Goal: Obtain resource: Download file/media

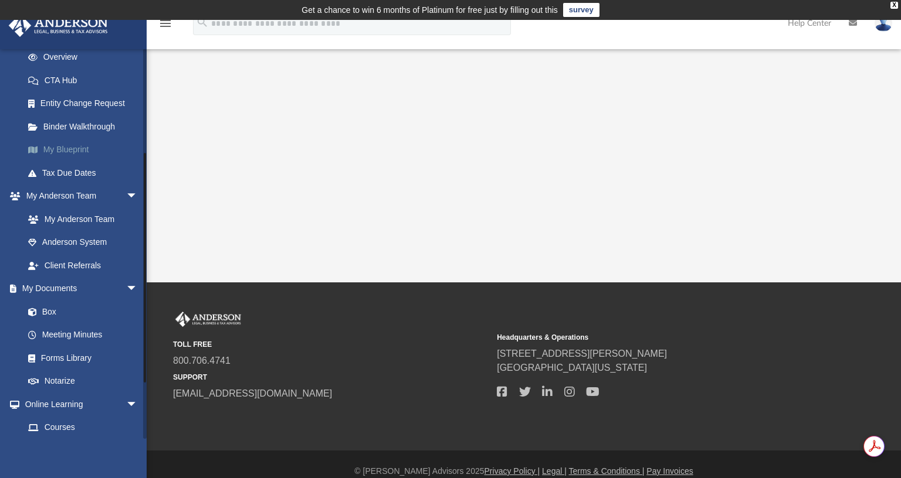
scroll to position [172, 0]
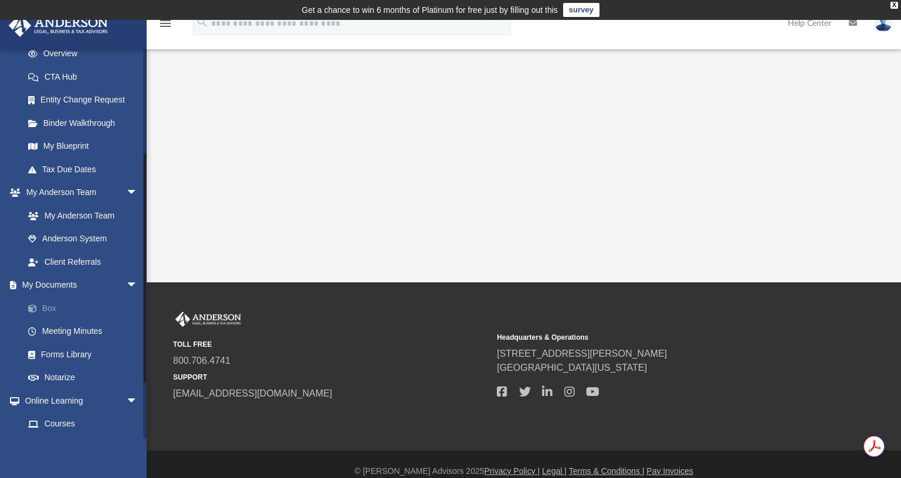
click at [46, 307] on link "Box" at bounding box center [85, 308] width 139 height 23
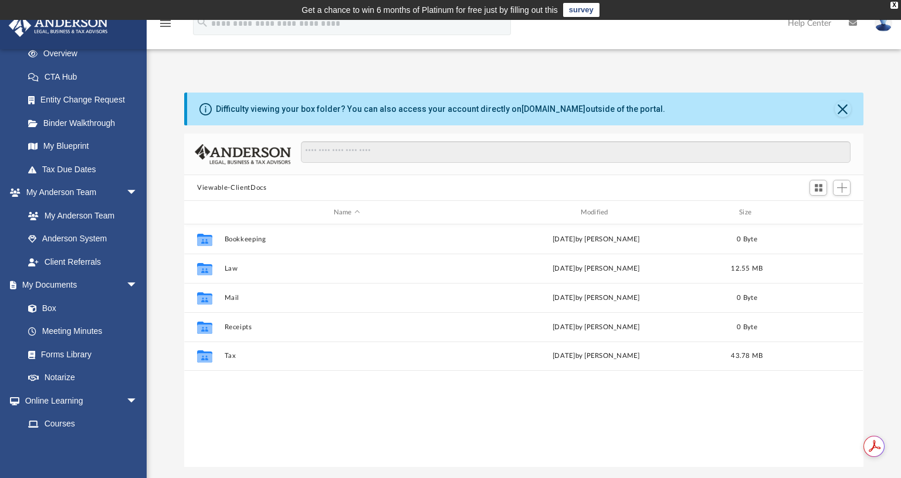
scroll to position [258, 670]
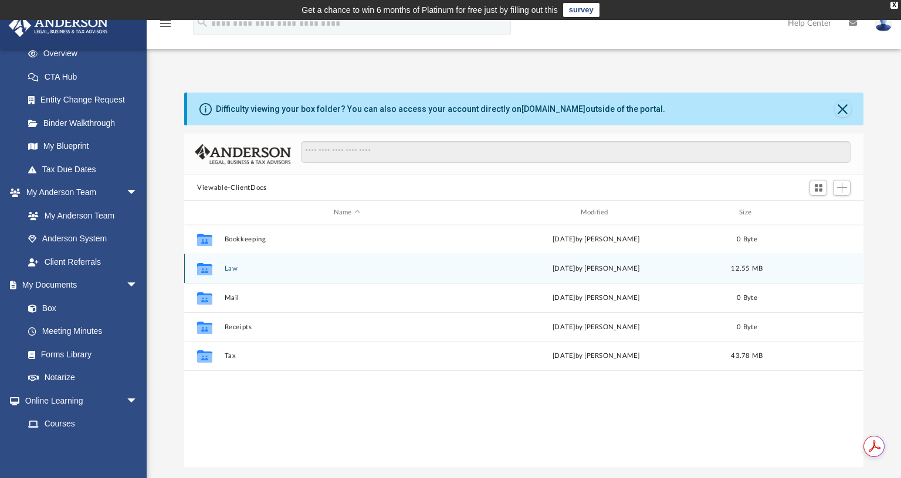
click at [226, 272] on button "Law" at bounding box center [347, 269] width 245 height 8
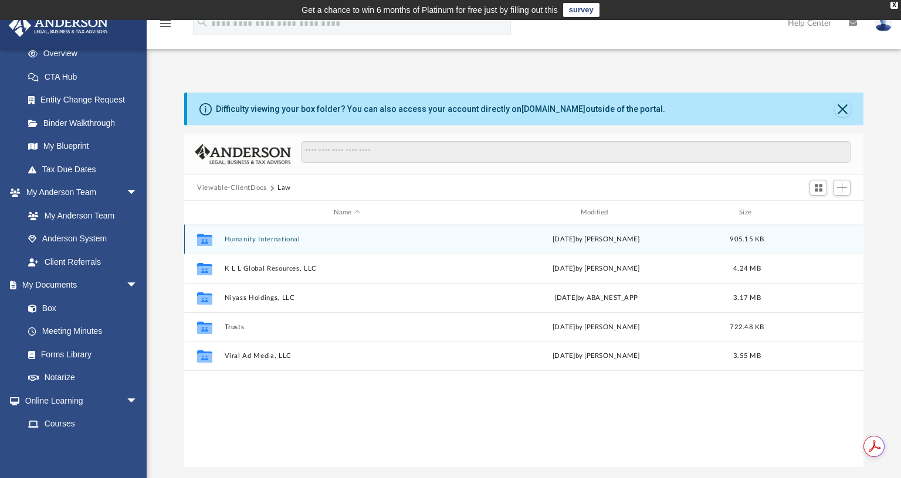
click at [239, 245] on div "Collaborated Folder Humanity International [DATE] by [PERSON_NAME] 905.15 KB" at bounding box center [523, 239] width 678 height 29
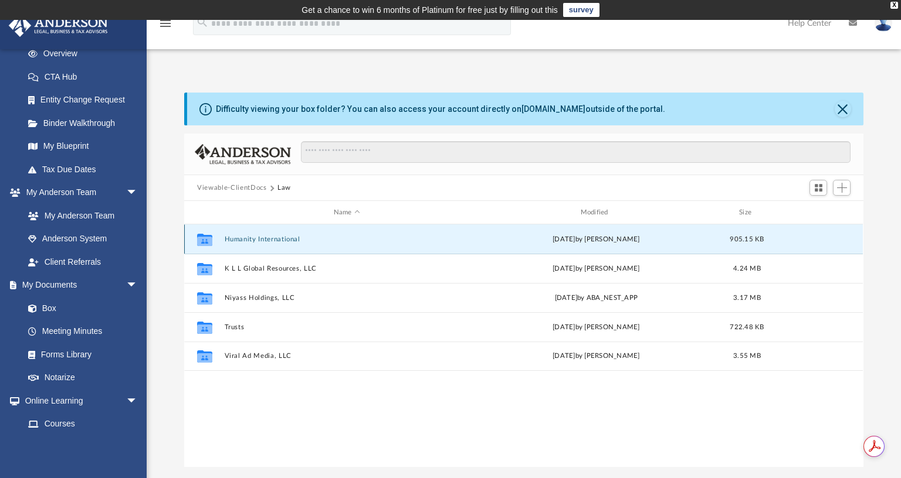
click at [239, 239] on button "Humanity International" at bounding box center [347, 240] width 245 height 8
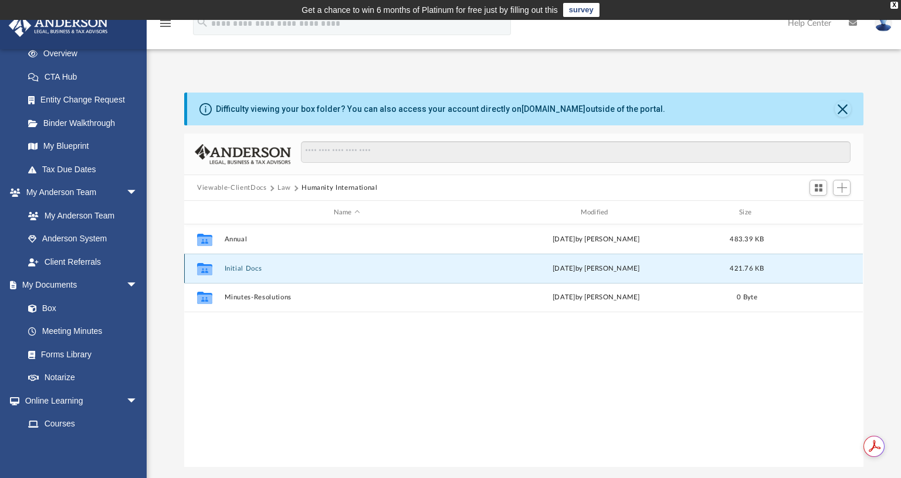
click at [230, 270] on button "Initial Docs" at bounding box center [347, 269] width 245 height 8
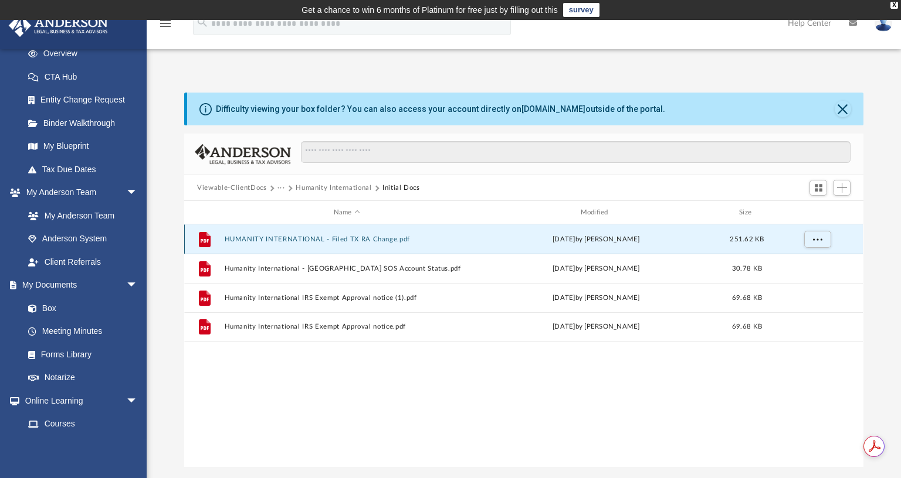
click at [260, 238] on button "HUMANITY INTERNATIONAL - Filed TX RA Change.pdf" at bounding box center [347, 240] width 245 height 8
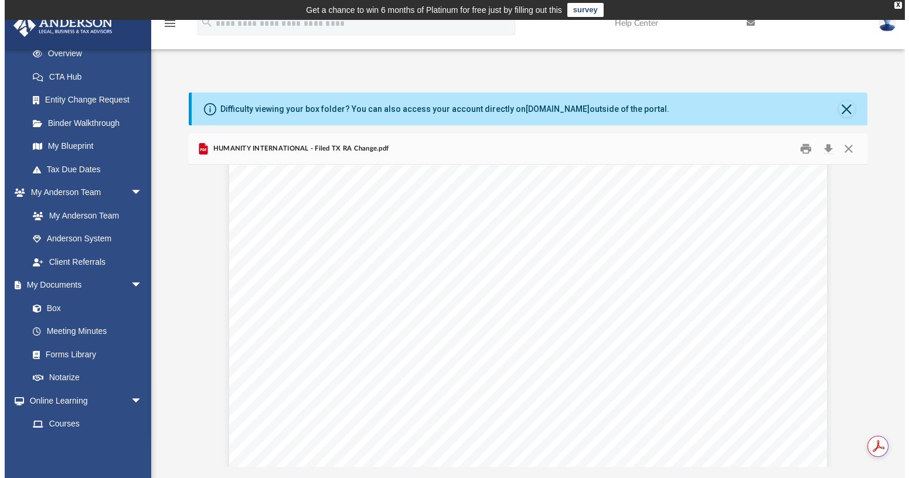
scroll to position [52, 0]
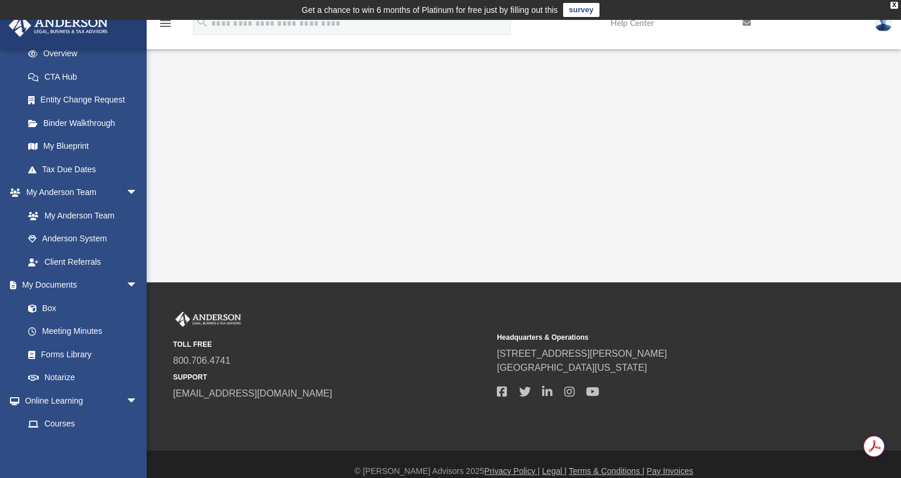
click at [894, 11] on td "Get a chance to win 6 months of Platinum for free just by filling out this surv…" at bounding box center [450, 10] width 901 height 20
click at [894, 4] on div "X" at bounding box center [894, 5] width 8 height 7
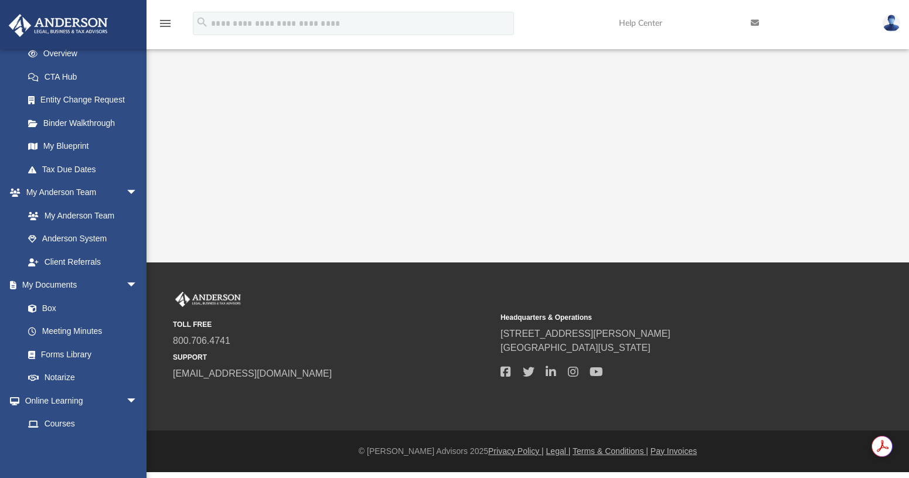
click at [162, 22] on icon "menu" at bounding box center [165, 23] width 14 height 14
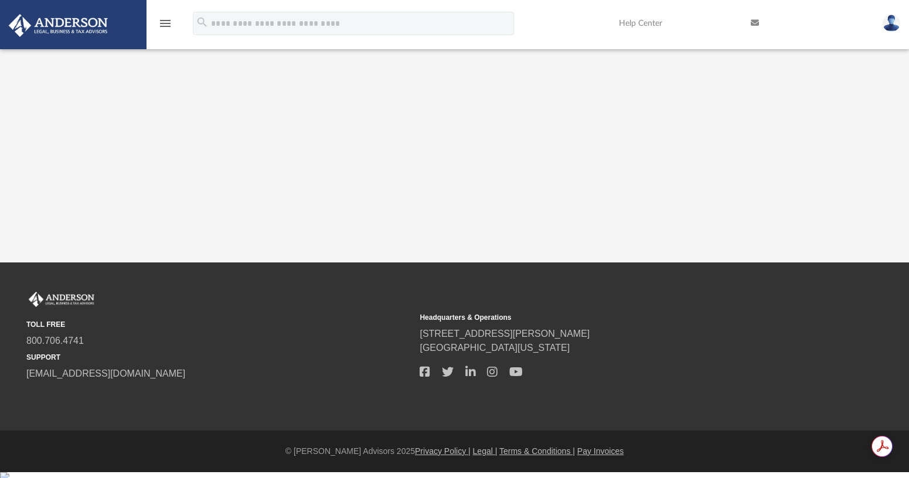
click at [161, 22] on icon "menu" at bounding box center [165, 23] width 14 height 14
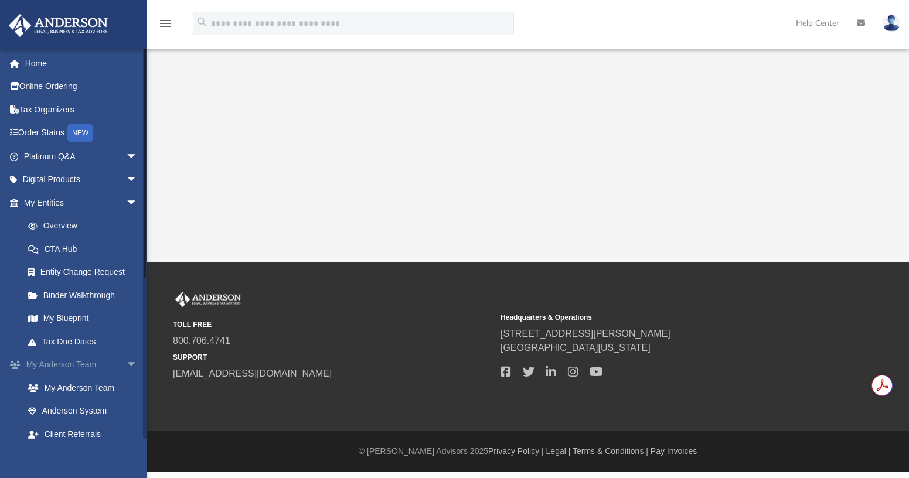
click at [108, 360] on link "My [PERSON_NAME] Team arrow_drop_down" at bounding box center [81, 365] width 147 height 23
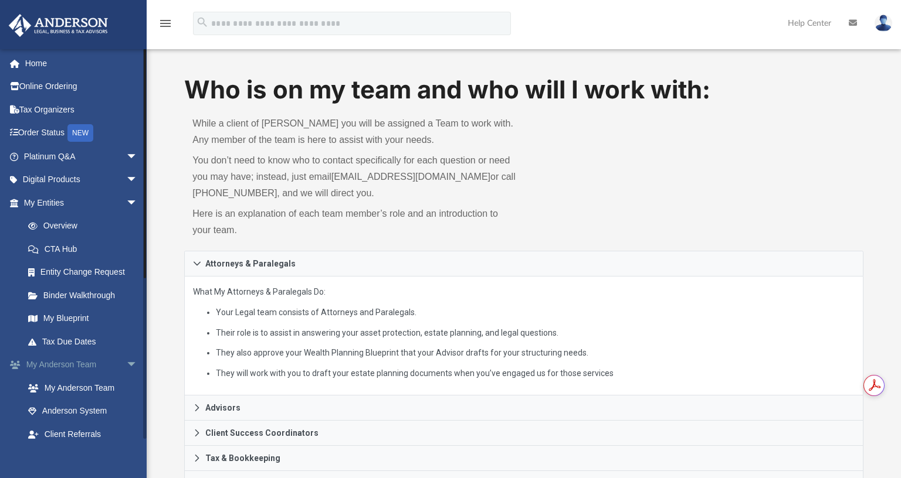
click at [108, 360] on link "My [PERSON_NAME] Team arrow_drop_down" at bounding box center [81, 365] width 147 height 23
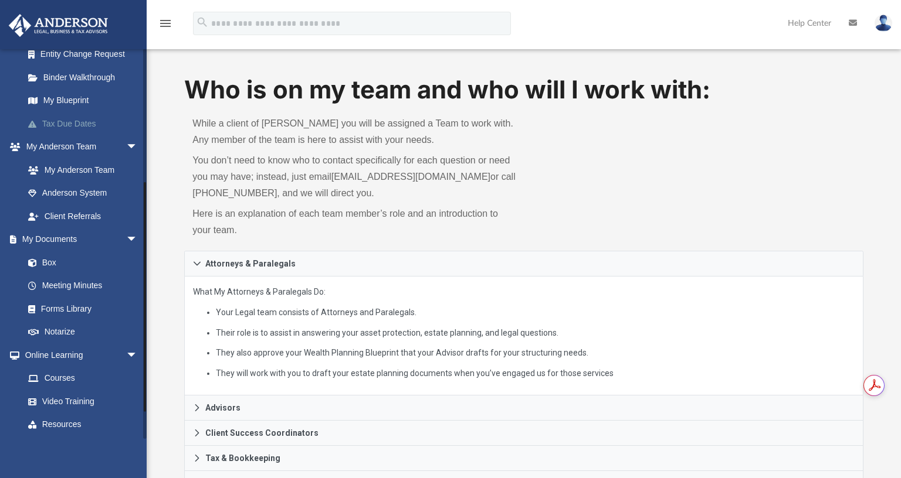
scroll to position [220, 0]
click at [50, 258] on link "Box" at bounding box center [85, 260] width 139 height 23
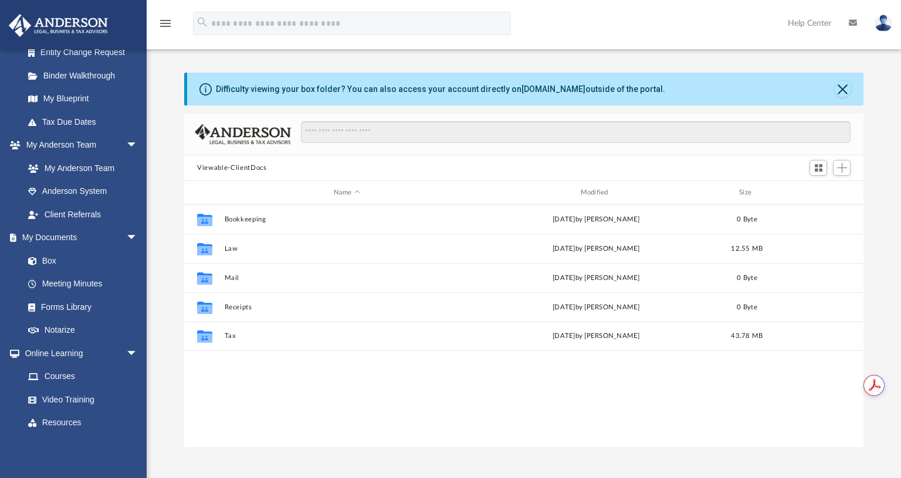
scroll to position [258, 670]
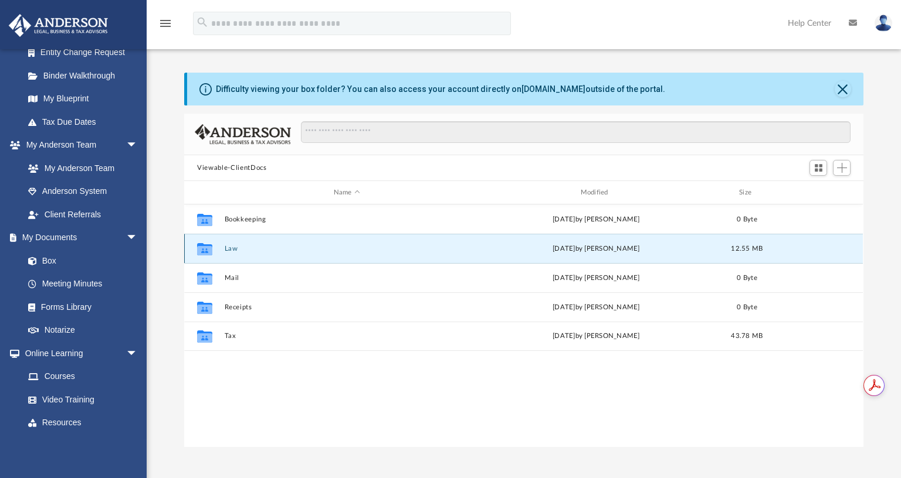
click at [229, 249] on button "Law" at bounding box center [347, 249] width 245 height 8
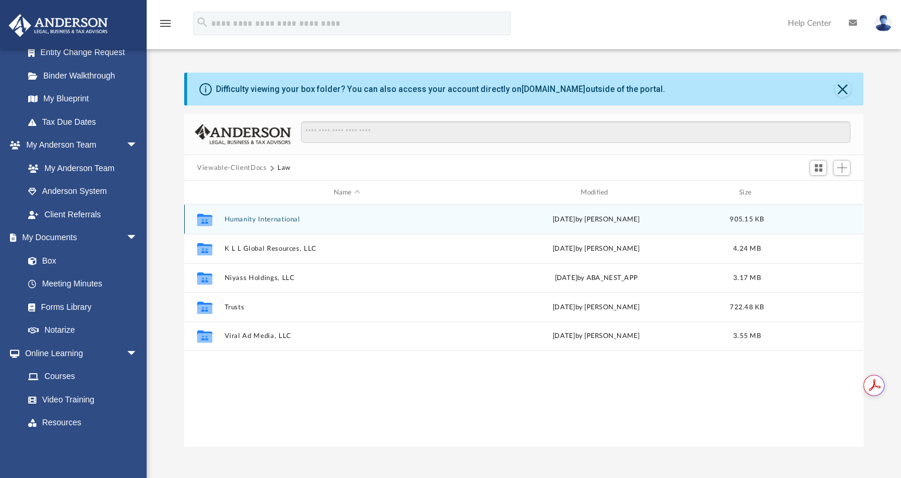
click at [254, 219] on button "Humanity International" at bounding box center [347, 220] width 245 height 8
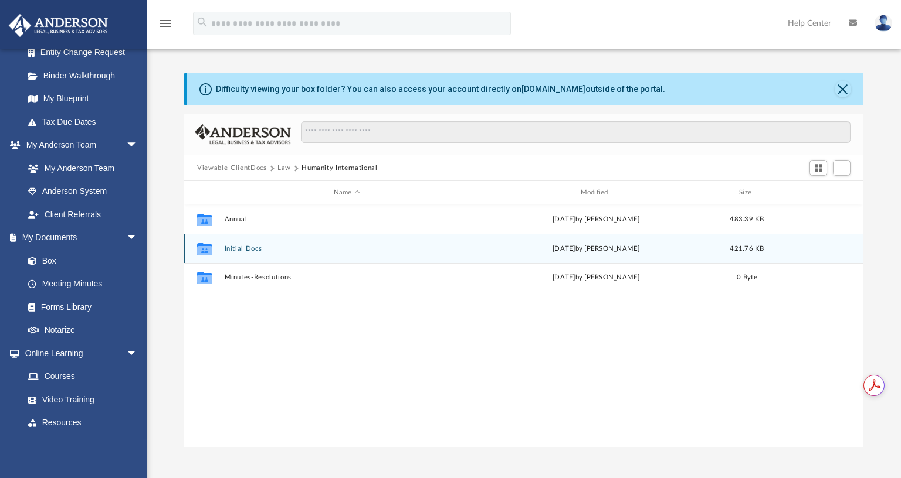
click at [237, 247] on button "Initial Docs" at bounding box center [347, 249] width 245 height 8
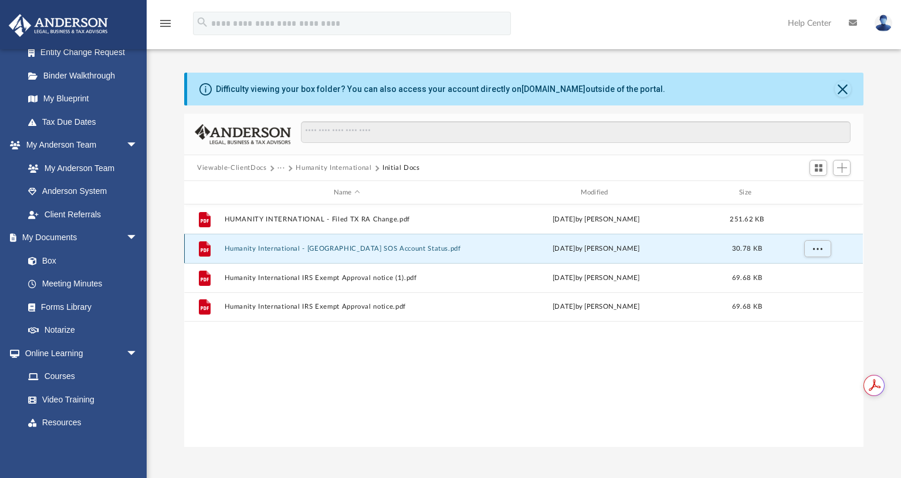
click at [257, 246] on button "Humanity International - [GEOGRAPHIC_DATA] SOS Account Status.pdf" at bounding box center [347, 249] width 245 height 8
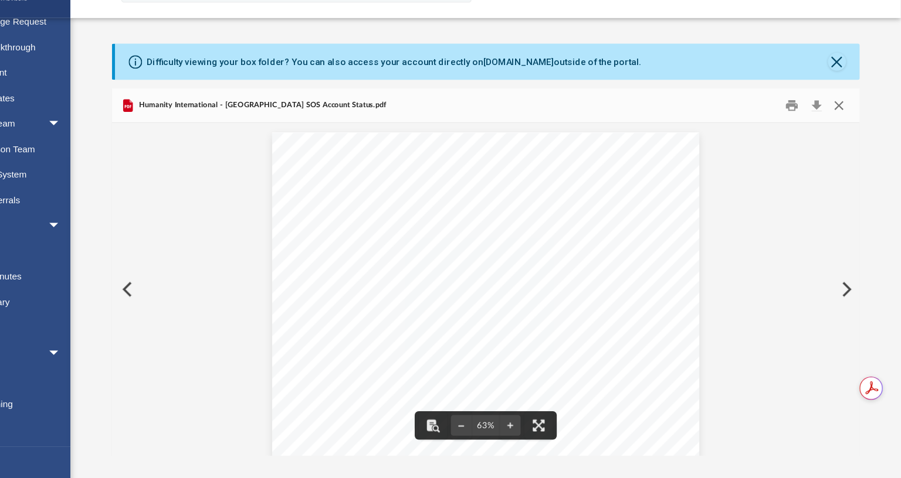
click at [842, 128] on button "Close" at bounding box center [844, 129] width 21 height 18
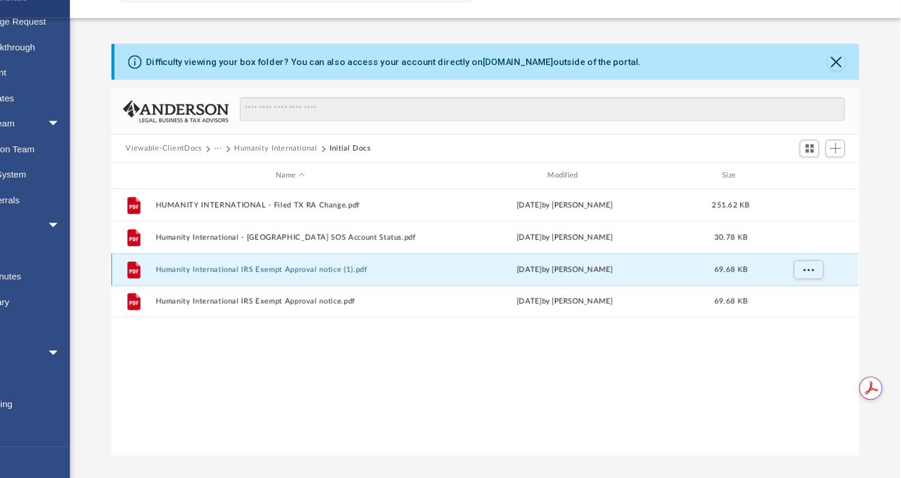
click at [262, 276] on button "Humanity International IRS Exempt Approval notice (1).pdf" at bounding box center [347, 278] width 245 height 8
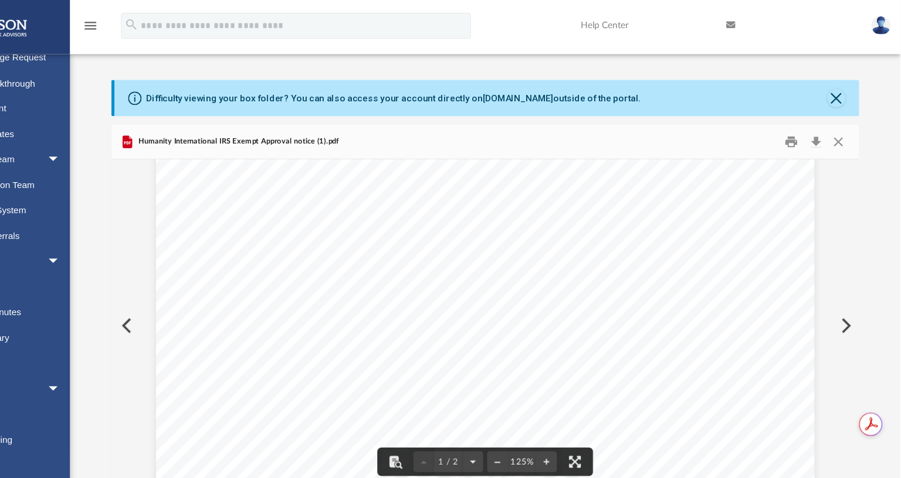
scroll to position [0, 0]
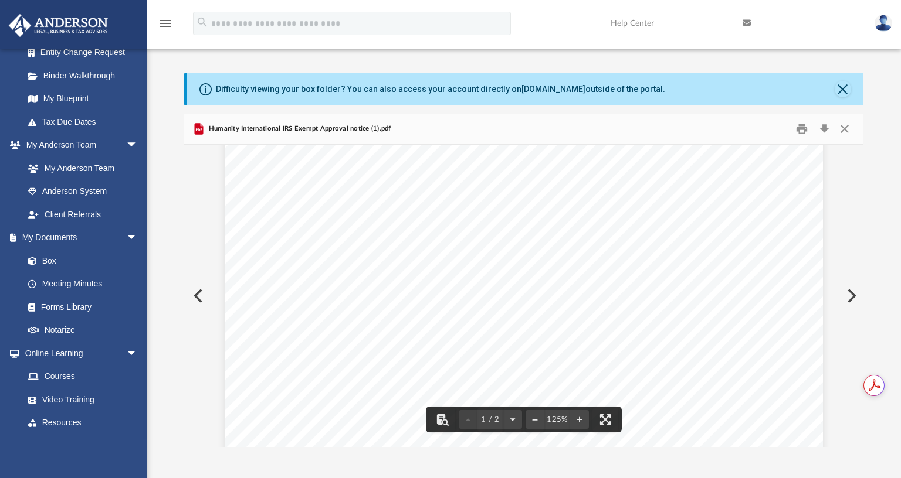
click at [194, 296] on button "Preview" at bounding box center [197, 296] width 26 height 33
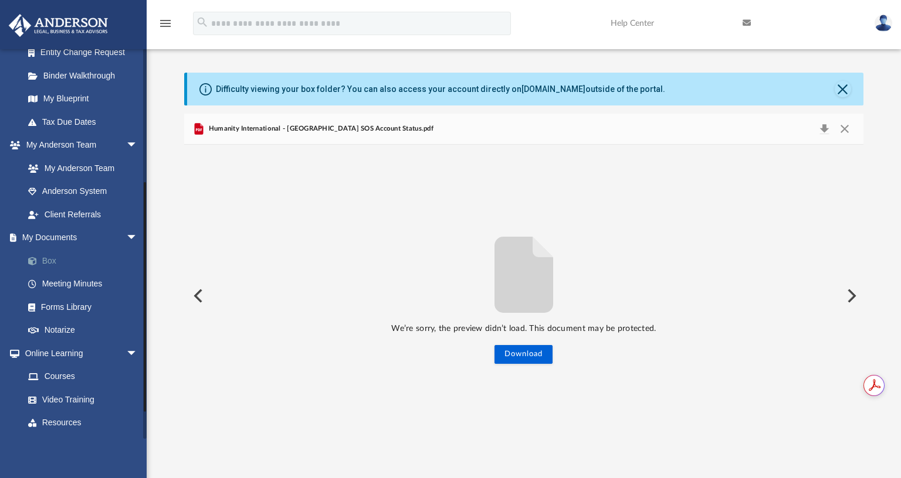
click at [50, 257] on link "Box" at bounding box center [85, 260] width 139 height 23
click at [45, 266] on link "Box" at bounding box center [85, 260] width 139 height 23
click at [49, 262] on link "Box" at bounding box center [85, 260] width 139 height 23
click at [843, 130] on button "Close" at bounding box center [844, 129] width 21 height 16
